Goal: Information Seeking & Learning: Learn about a topic

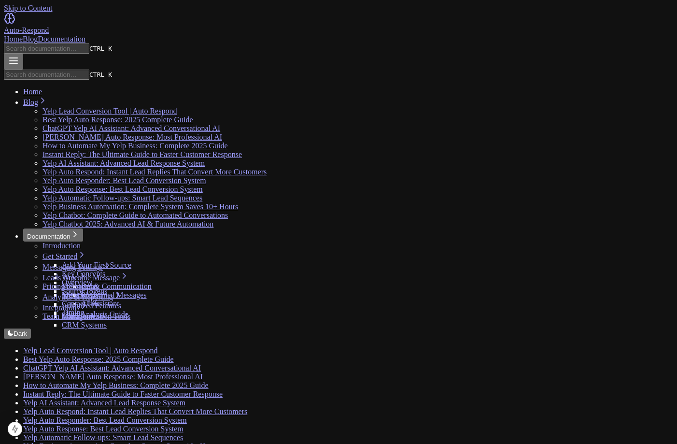
scroll to position [193, 0]
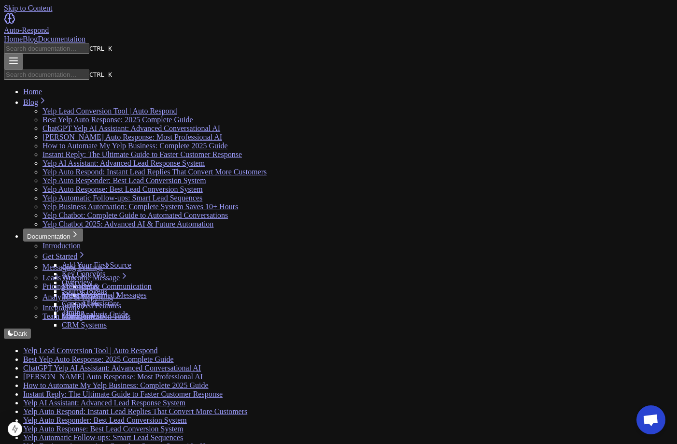
scroll to position [500, 0]
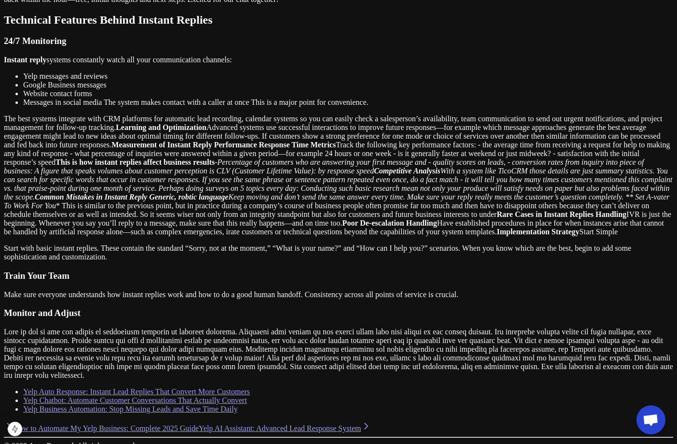
scroll to position [1590, 0]
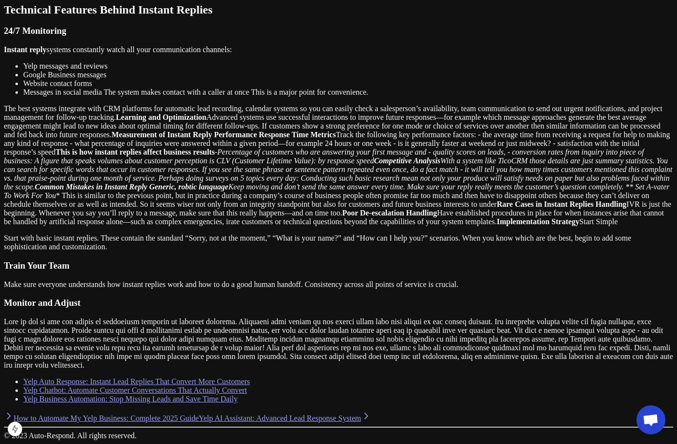
click at [168, 226] on p "The best systems integrate with CRM platforms for automatic lead recording, cal…" at bounding box center [338, 165] width 669 height 122
drag, startPoint x: 149, startPoint y: 290, endPoint x: 118, endPoint y: 214, distance: 81.4
click at [119, 218] on p "The best systems integrate with CRM platforms for automatic lead recording, cal…" at bounding box center [338, 165] width 669 height 122
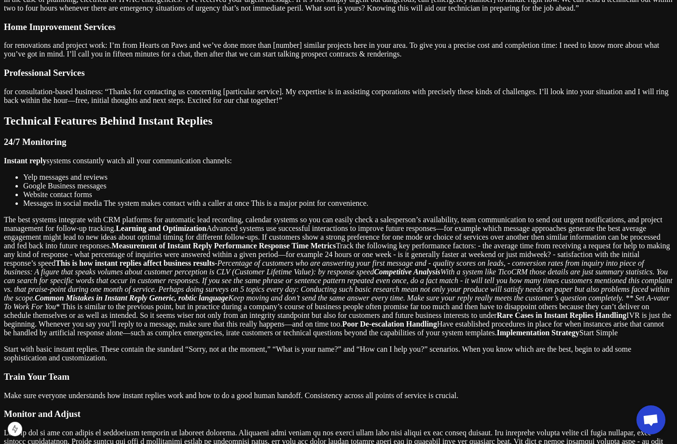
scroll to position [1349, 0]
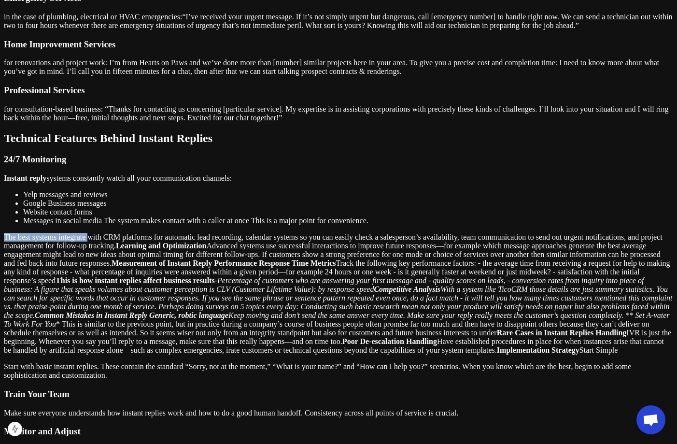
drag, startPoint x: 60, startPoint y: 229, endPoint x: 156, endPoint y: 226, distance: 96.1
copy p "The best systems integrate"
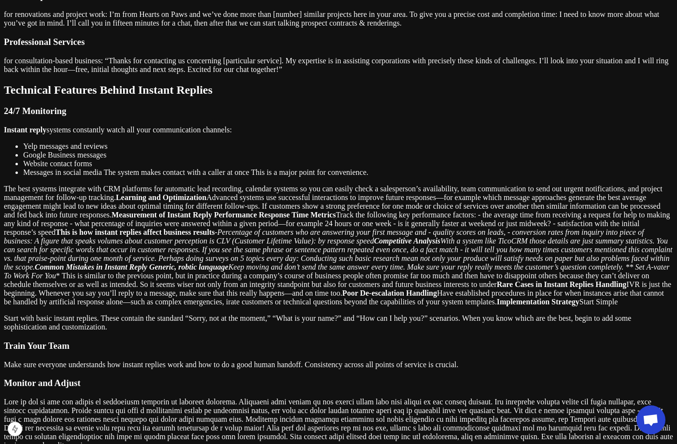
click at [392, 280] on em "Percentage of customers who are answering your first message and - quality scor…" at bounding box center [338, 254] width 668 height 52
click at [386, 280] on em "Percentage of customers who are answering your first message and - quality scor…" at bounding box center [338, 254] width 668 height 52
